Goal: Information Seeking & Learning: Learn about a topic

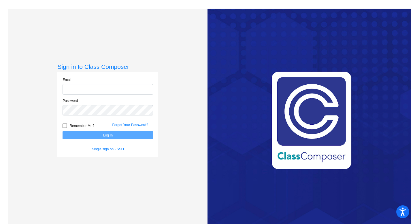
type input "[EMAIL_ADDRESS][DOMAIN_NAME]"
click at [65, 125] on div at bounding box center [65, 126] width 5 height 5
click at [65, 128] on input "Remember Me?" at bounding box center [65, 128] width 0 height 0
checkbox input "true"
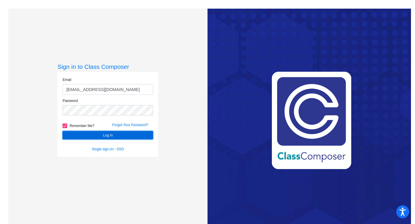
click at [88, 134] on button "Log In" at bounding box center [108, 135] width 90 height 8
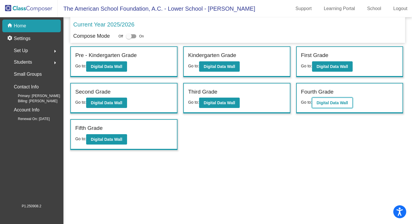
click at [329, 104] on b "Digital Data Wall" at bounding box center [332, 103] width 31 height 5
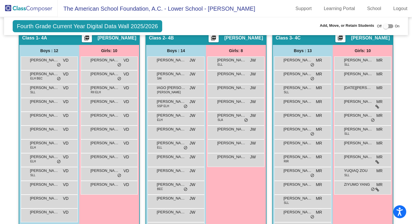
scroll to position [177, 0]
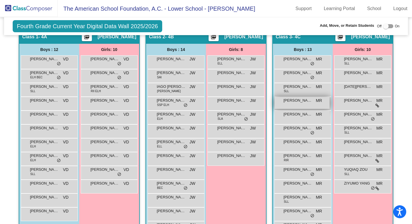
click at [298, 109] on div "[PERSON_NAME] Y [PERSON_NAME] MR lock do_not_disturb_alt" at bounding box center [302, 103] width 55 height 12
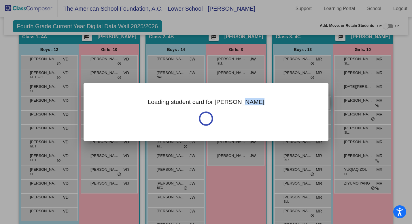
click at [298, 115] on div "Loading student card for [PERSON_NAME]" at bounding box center [206, 112] width 245 height 58
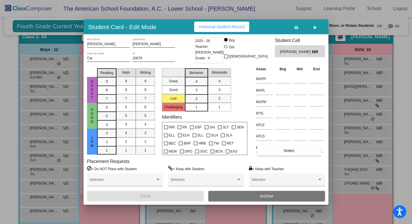
click at [407, 53] on div at bounding box center [206, 112] width 412 height 224
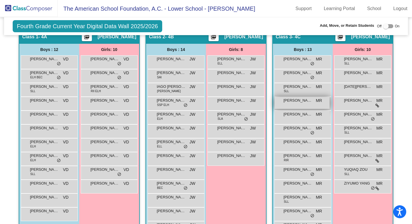
click at [303, 103] on span "[PERSON_NAME] Y [PERSON_NAME]" at bounding box center [297, 101] width 29 height 6
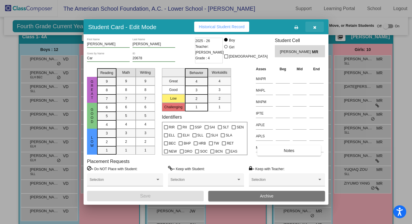
click at [317, 27] on button "button" at bounding box center [314, 27] width 18 height 10
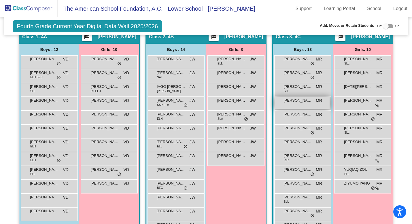
click at [296, 103] on span "[PERSON_NAME] Y [PERSON_NAME]" at bounding box center [297, 101] width 29 height 6
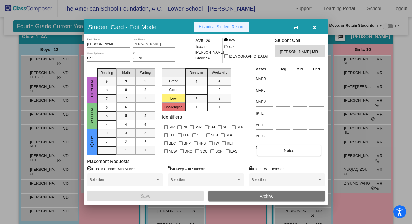
click at [237, 26] on span "Historical Student Record" at bounding box center [222, 26] width 46 height 5
click at [280, 79] on input at bounding box center [283, 79] width 14 height 9
